Goal: Use online tool/utility: Utilize a website feature to perform a specific function

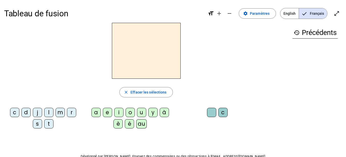
click at [36, 124] on div "s" at bounding box center [37, 123] width 9 height 9
click at [115, 112] on div "i" at bounding box center [118, 111] width 9 height 9
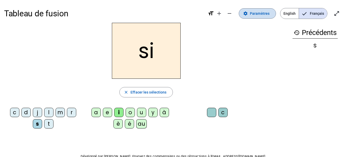
click at [256, 13] on span "Paramètres" at bounding box center [260, 13] width 20 height 6
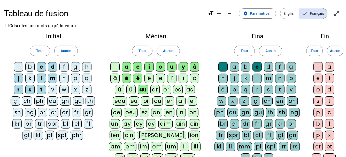
click at [254, 75] on div "l" at bounding box center [256, 77] width 9 height 9
click at [319, 87] on div "o" at bounding box center [317, 89] width 9 height 9
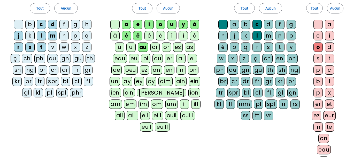
scroll to position [42, 0]
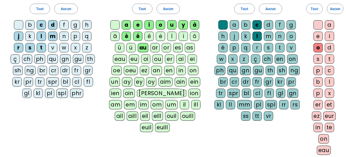
click at [320, 24] on div at bounding box center [317, 24] width 9 height 9
click at [223, 22] on div at bounding box center [222, 24] width 9 height 9
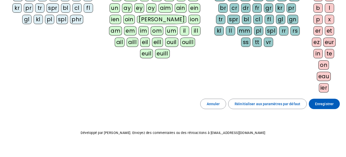
scroll to position [122, 0]
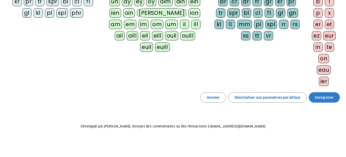
click at [321, 97] on span "Enregistrer" at bounding box center [324, 97] width 19 height 6
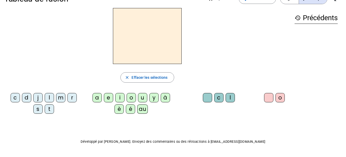
scroll to position [14, 0]
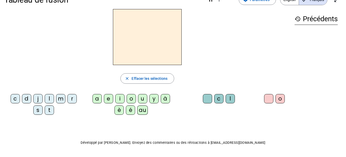
click at [37, 110] on div "s" at bounding box center [37, 109] width 9 height 9
click at [118, 96] on div "i" at bounding box center [119, 98] width 9 height 9
click at [228, 98] on div "l" at bounding box center [230, 98] width 9 height 9
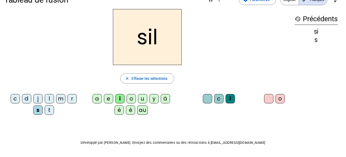
click at [279, 100] on div "o" at bounding box center [279, 98] width 9 height 9
click at [271, 97] on div at bounding box center [268, 98] width 9 height 9
click at [208, 97] on div at bounding box center [207, 98] width 9 height 9
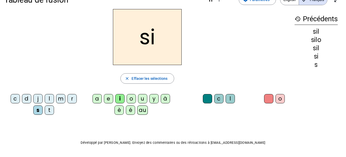
click at [145, 98] on div "u" at bounding box center [142, 98] width 9 height 9
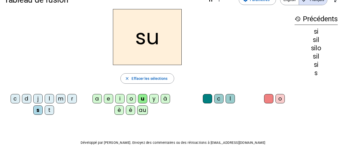
click at [49, 110] on div "t" at bounding box center [49, 109] width 9 height 9
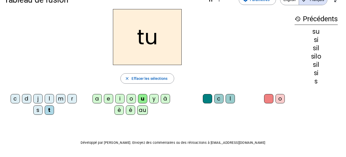
click at [25, 98] on div "d" at bounding box center [26, 98] width 9 height 9
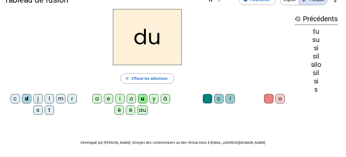
click at [107, 98] on div "e" at bounding box center [108, 98] width 9 height 9
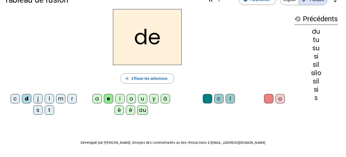
click at [129, 109] on div "é" at bounding box center [130, 109] width 9 height 9
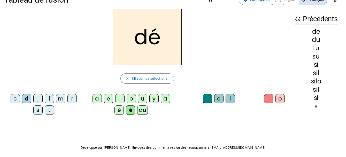
click at [116, 107] on div "è" at bounding box center [118, 109] width 9 height 9
click at [63, 95] on div "m" at bounding box center [60, 98] width 9 height 9
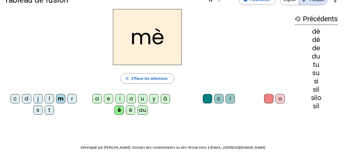
click at [107, 99] on div "e" at bounding box center [108, 98] width 9 height 9
click at [117, 98] on div "i" at bounding box center [119, 98] width 9 height 9
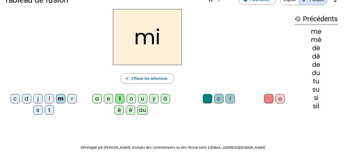
click at [47, 107] on div "t" at bounding box center [49, 109] width 9 height 9
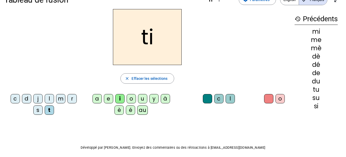
click at [108, 98] on div "e" at bounding box center [108, 98] width 9 height 9
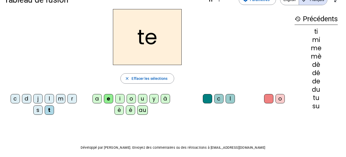
click at [37, 95] on div "j" at bounding box center [37, 98] width 9 height 9
click at [58, 96] on div "m" at bounding box center [60, 98] width 9 height 9
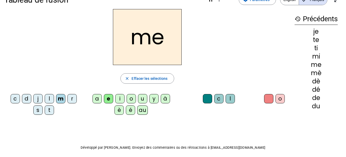
click at [117, 96] on div "i" at bounding box center [119, 98] width 9 height 9
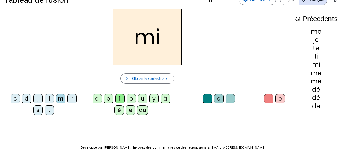
click at [227, 95] on div "l" at bounding box center [230, 98] width 9 height 9
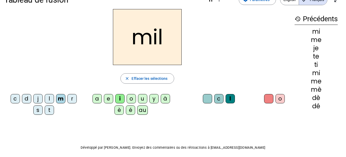
click at [279, 96] on div "o" at bounding box center [279, 98] width 9 height 9
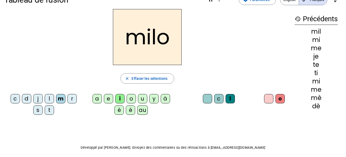
click at [266, 97] on div at bounding box center [268, 98] width 9 height 9
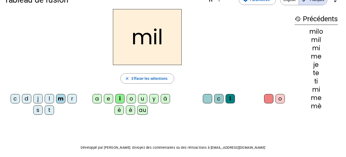
click at [205, 97] on div at bounding box center [207, 98] width 9 height 9
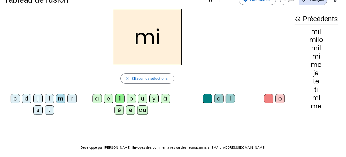
click at [152, 98] on div "y" at bounding box center [153, 98] width 9 height 9
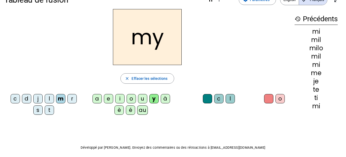
click at [143, 110] on div "au" at bounding box center [142, 109] width 11 height 9
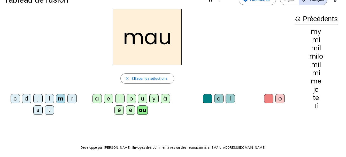
click at [135, 97] on div "o" at bounding box center [131, 98] width 9 height 9
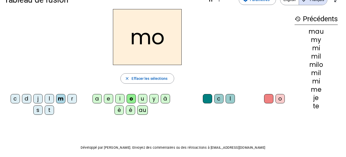
click at [142, 98] on div "u" at bounding box center [142, 98] width 9 height 9
